Goal: Check status: Check status

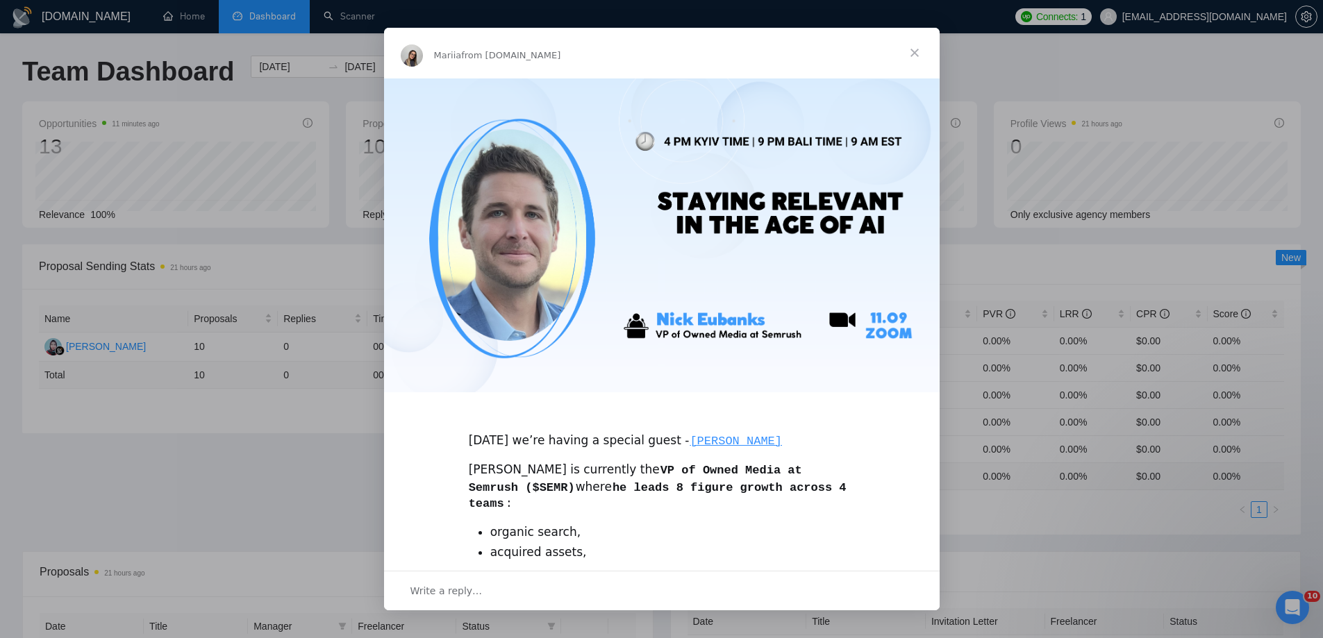
click at [914, 52] on span "Close" at bounding box center [914, 53] width 50 height 50
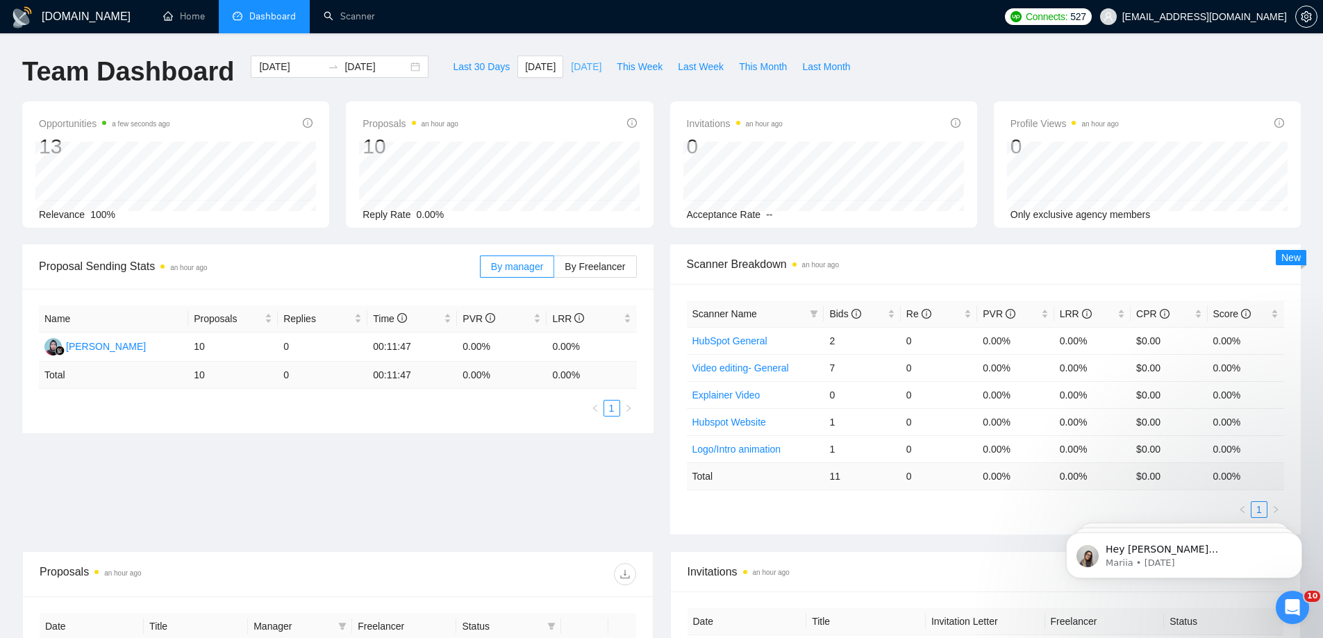
click at [571, 69] on span "[DATE]" at bounding box center [586, 66] width 31 height 15
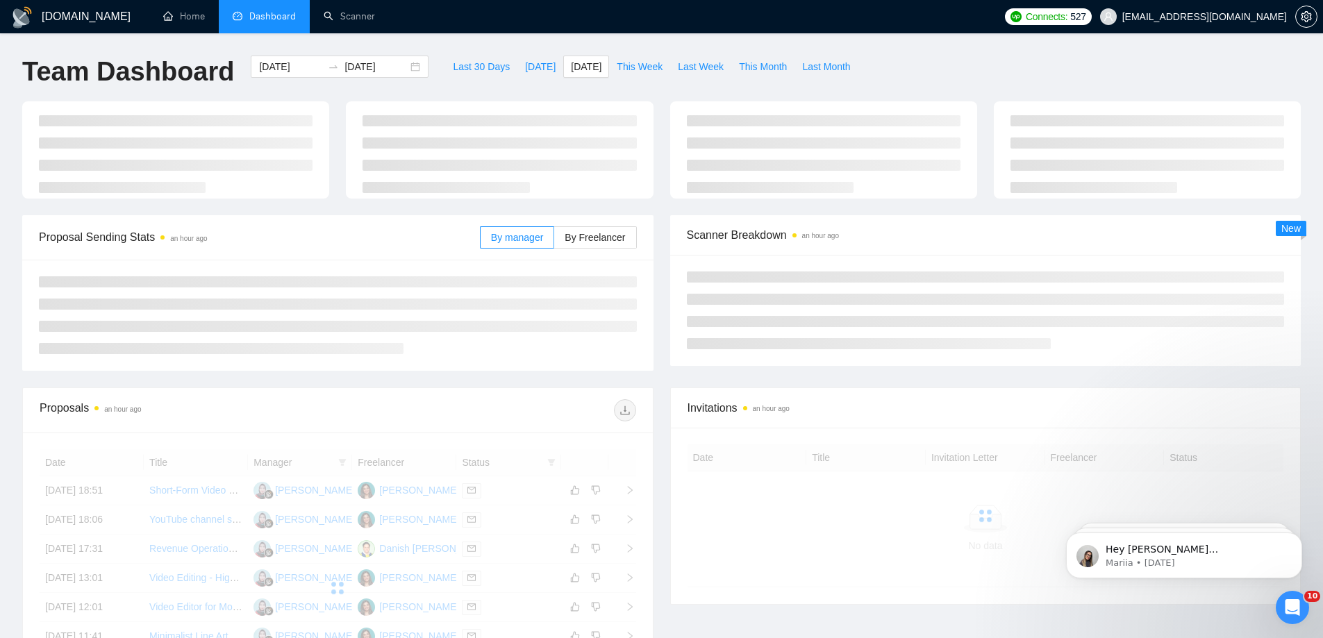
type input "2025-09-08"
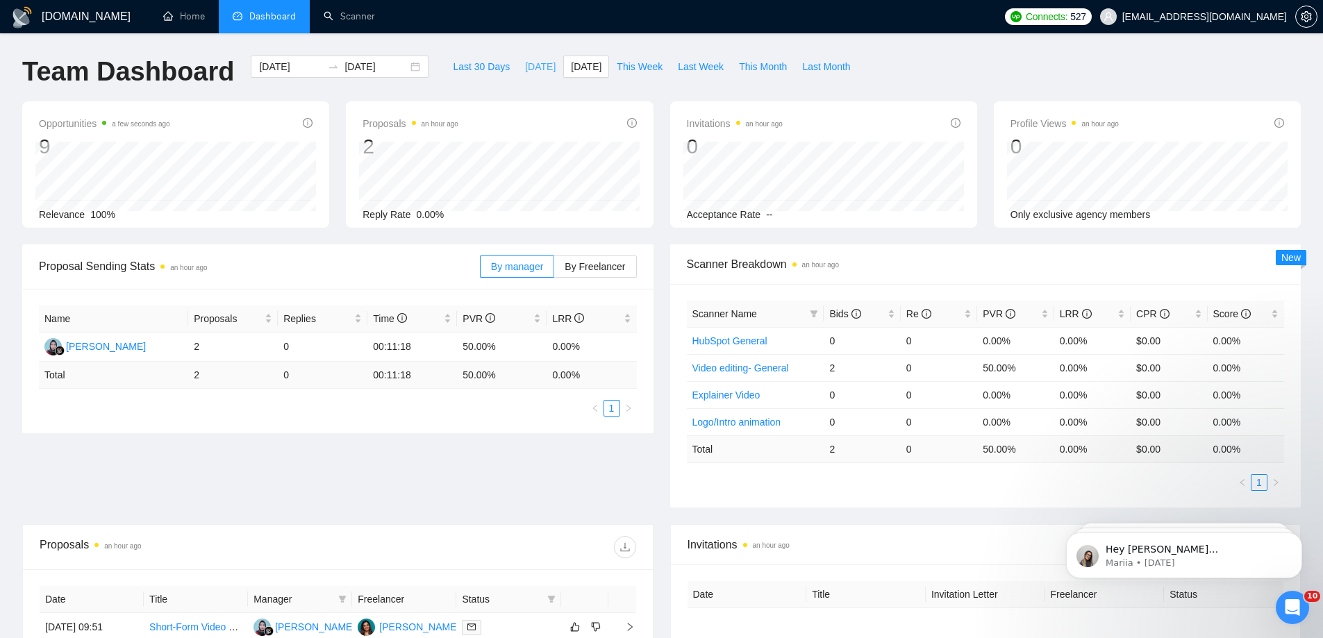
click at [525, 61] on span "[DATE]" at bounding box center [540, 66] width 31 height 15
type input "[DATE]"
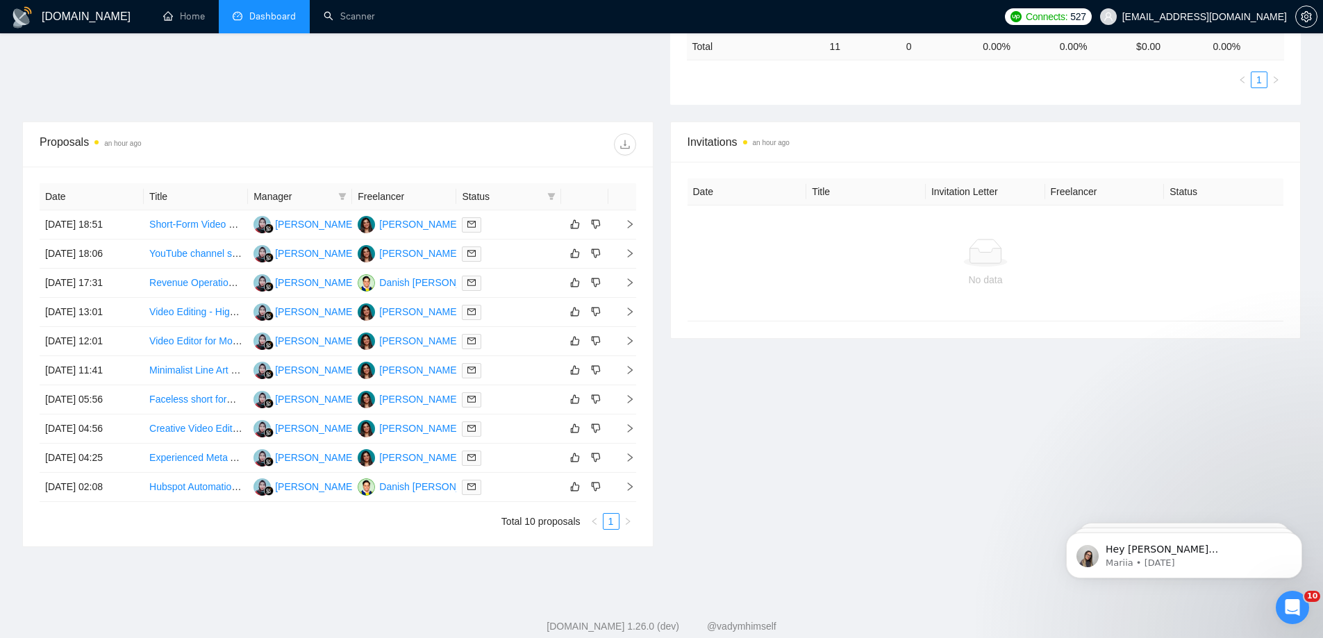
scroll to position [437, 0]
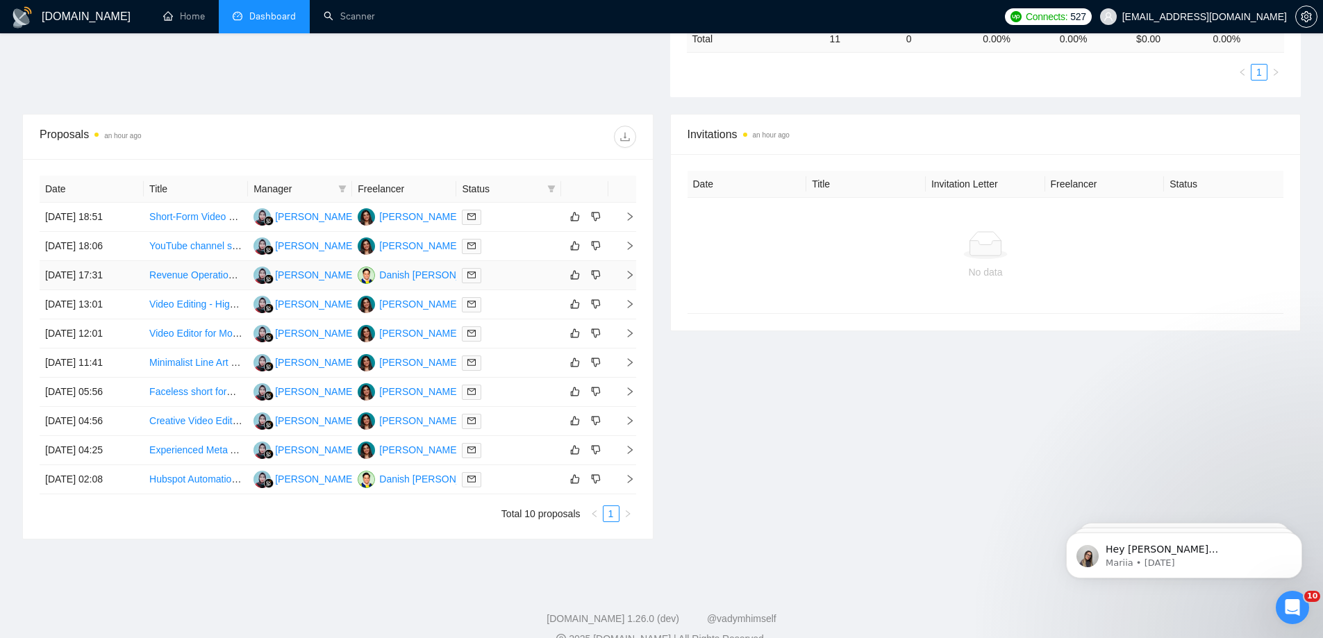
click at [101, 270] on td "[DATE] 17:31" at bounding box center [92, 275] width 104 height 29
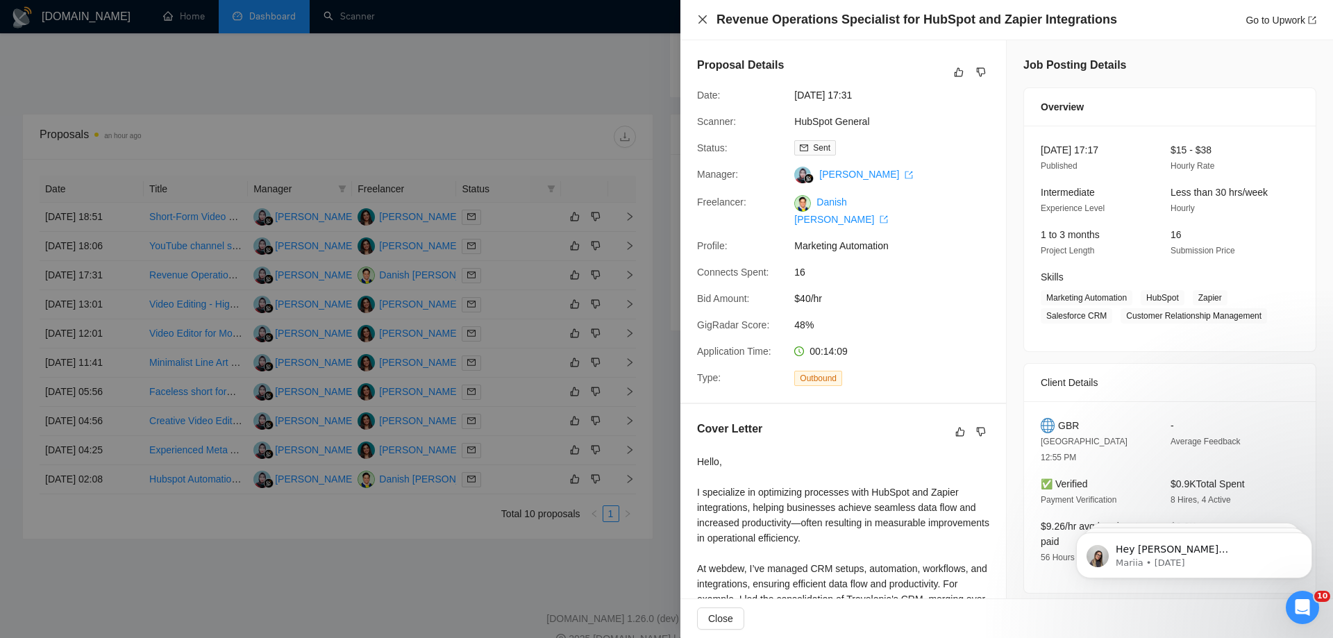
click at [705, 17] on icon "close" at bounding box center [702, 19] width 11 height 11
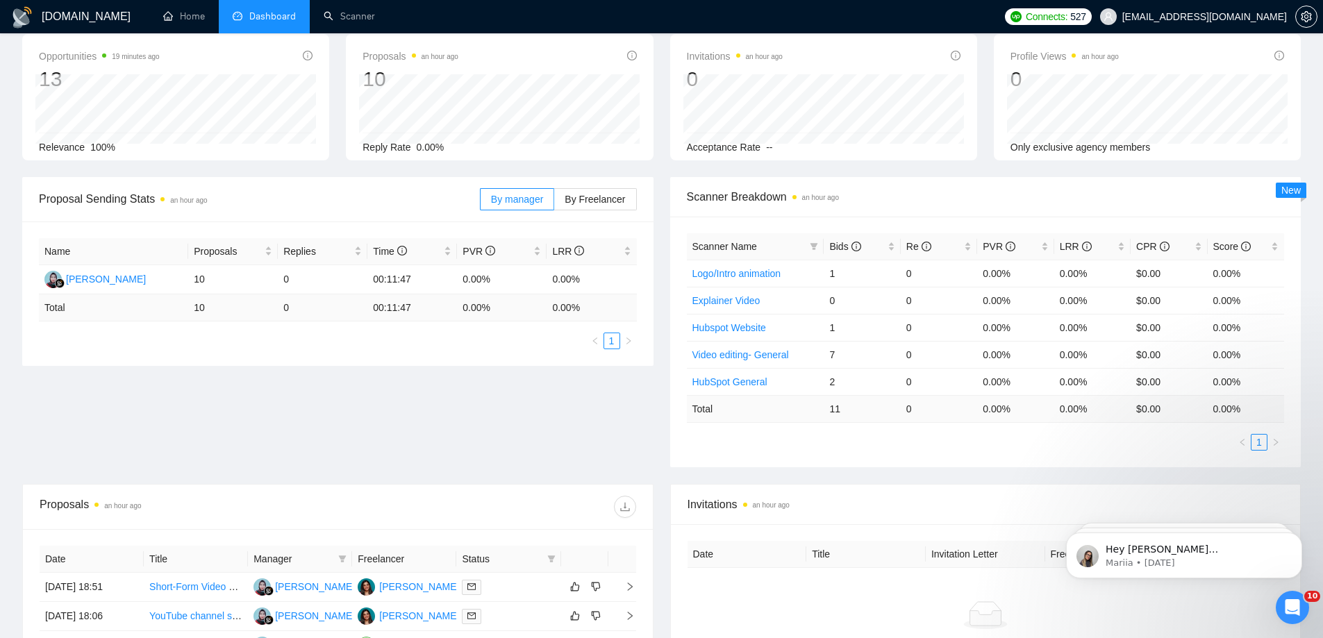
scroll to position [69, 0]
